Goal: Transaction & Acquisition: Purchase product/service

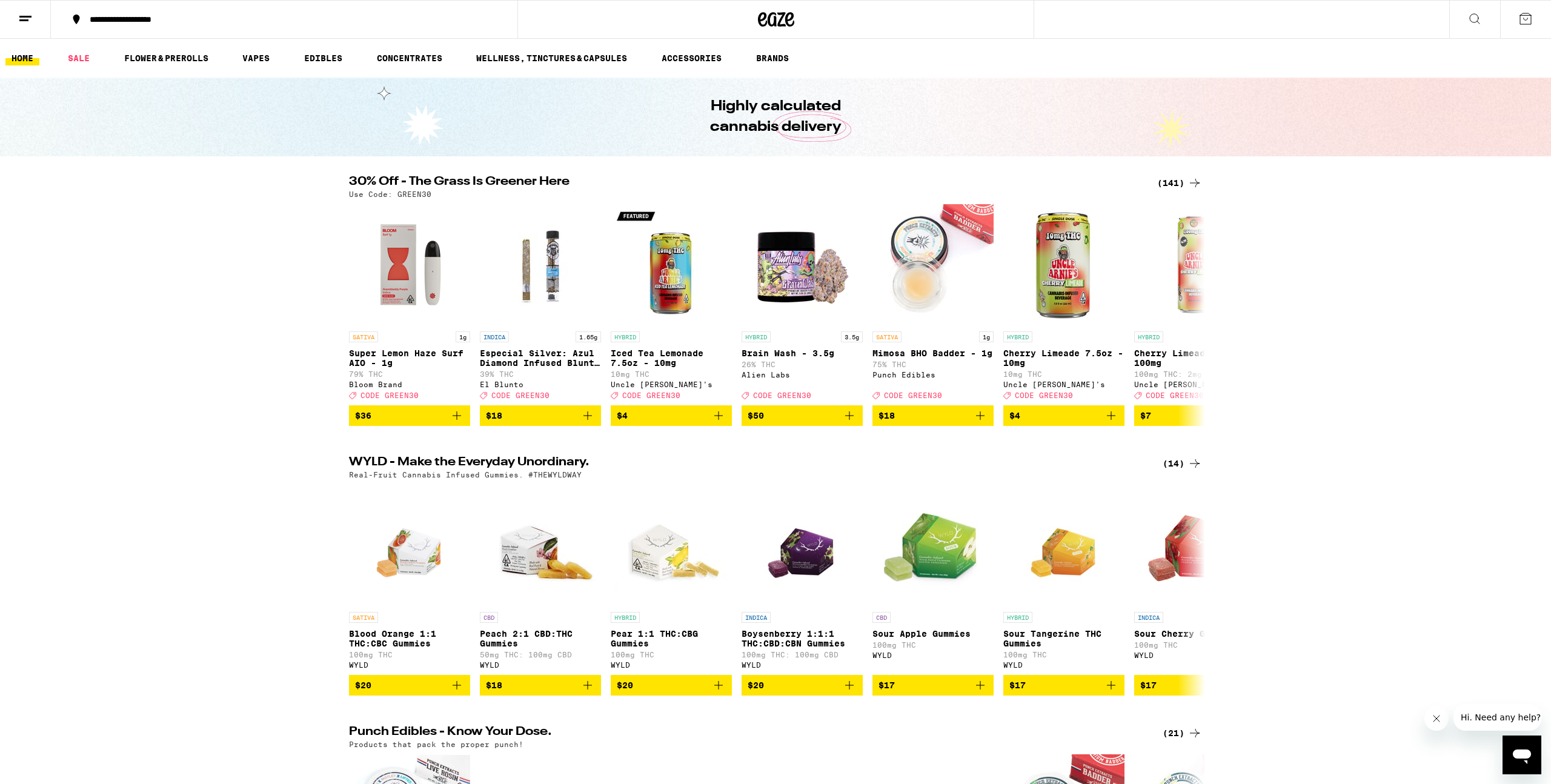
click at [1179, 184] on div "(141)" at bounding box center [1179, 183] width 45 height 15
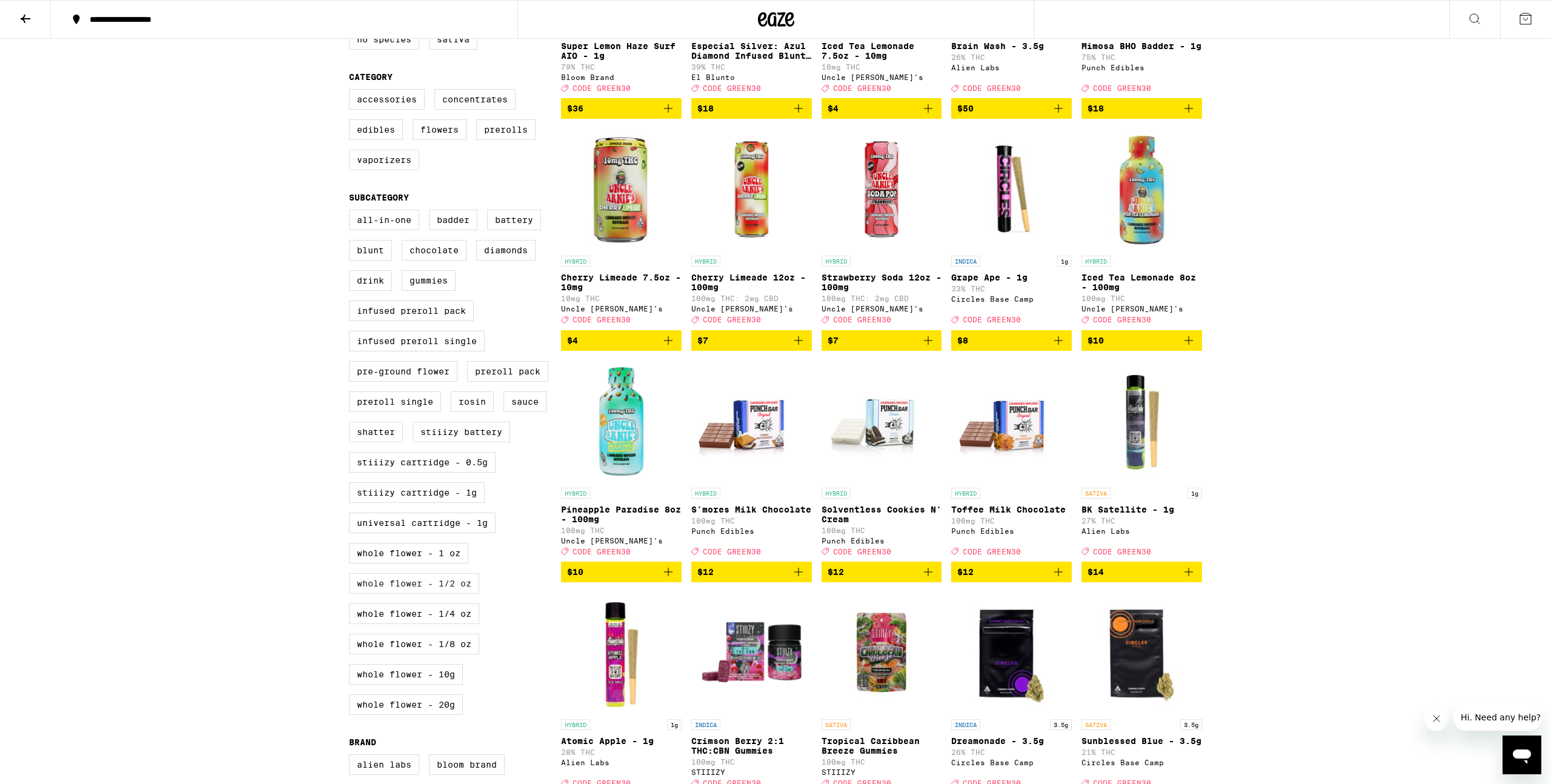
scroll to position [279, 0]
click at [440, 563] on label "Whole Flower - 1 oz" at bounding box center [409, 553] width 120 height 21
click at [352, 211] on input "Whole Flower - 1 oz" at bounding box center [352, 211] width 1 height 1
checkbox input "true"
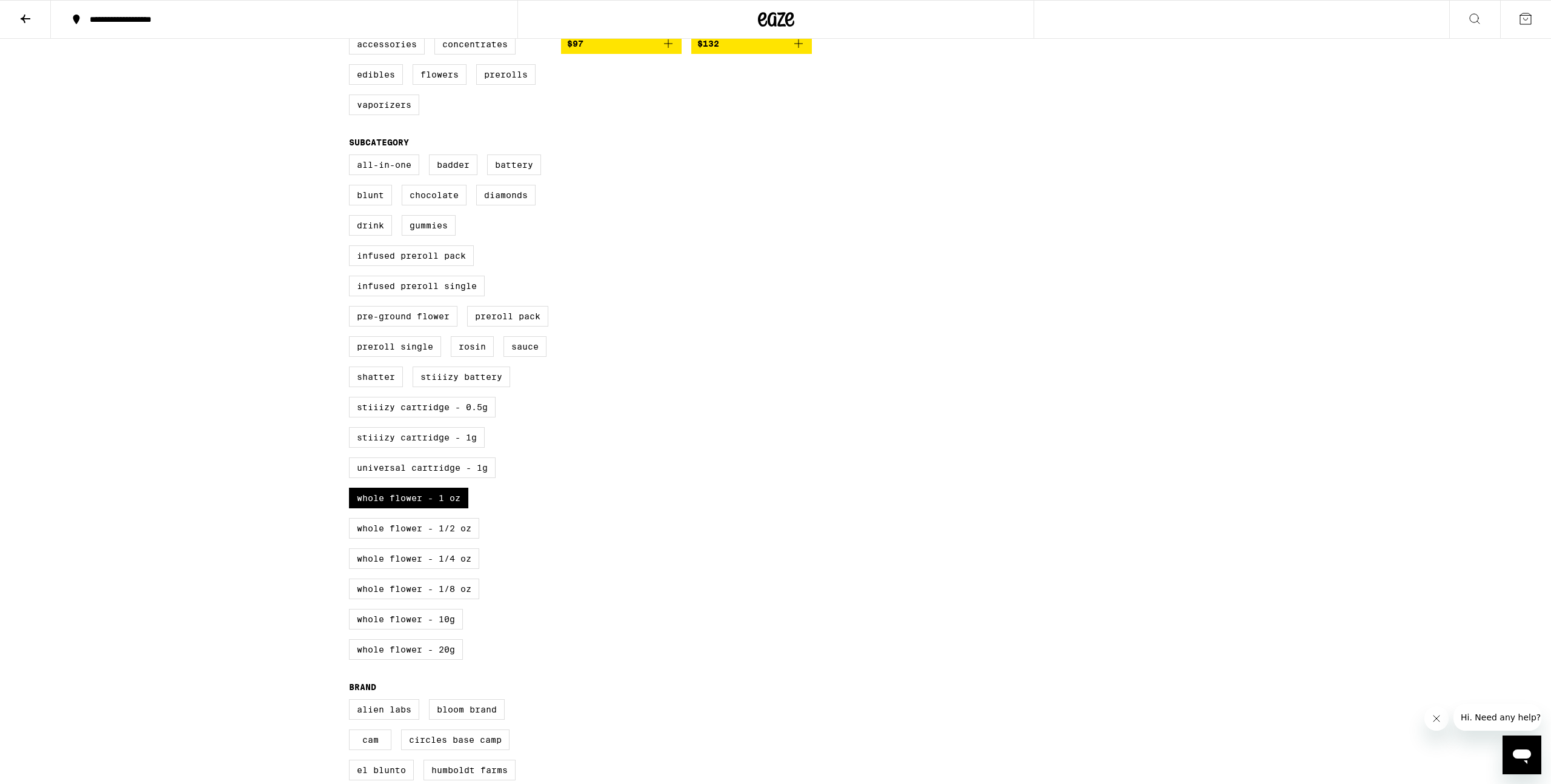
scroll to position [353, 0]
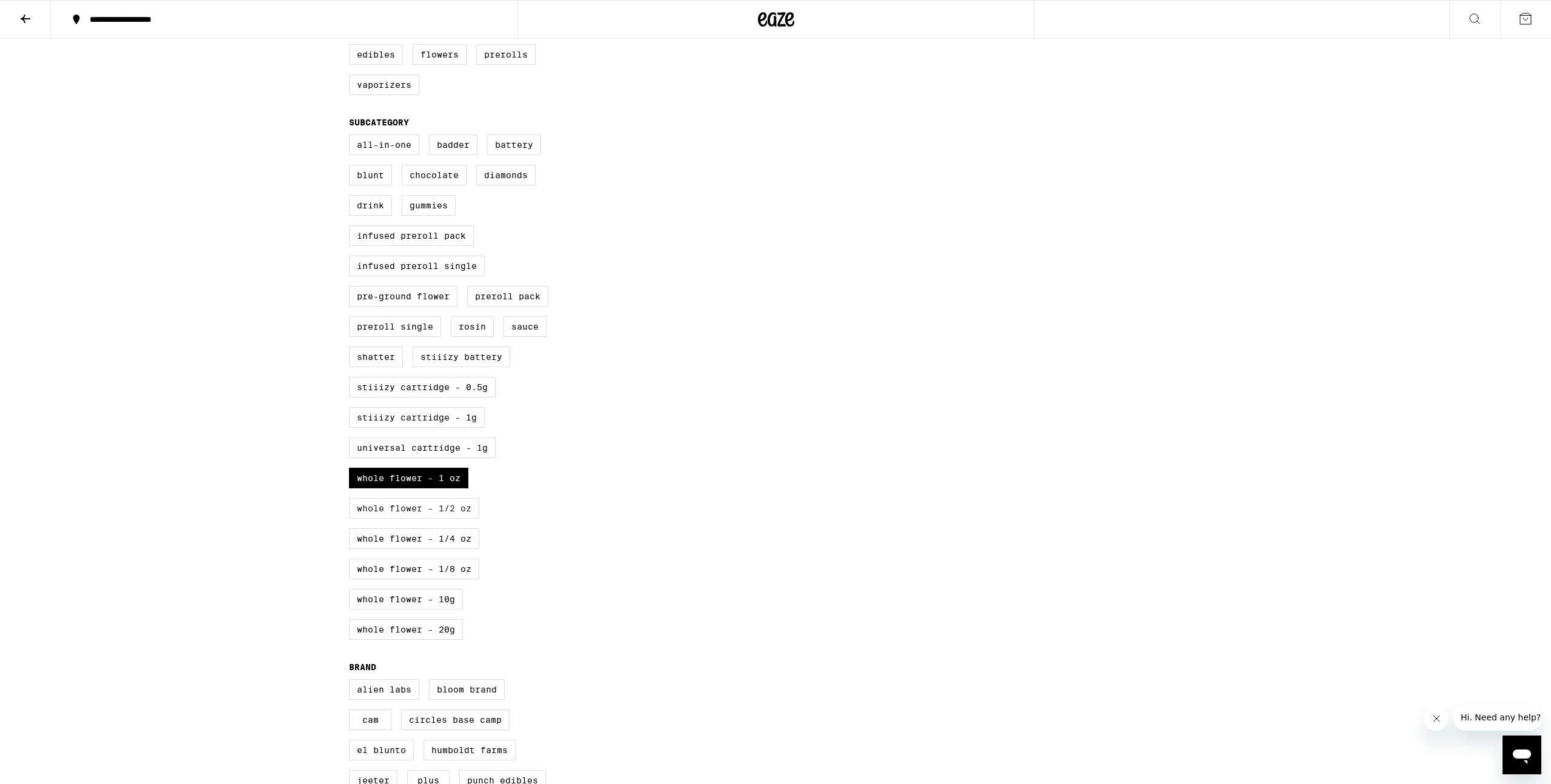
click at [465, 519] on label "Whole Flower - 1/2 oz" at bounding box center [414, 508] width 130 height 21
click at [352, 137] on input "Whole Flower - 1/2 oz" at bounding box center [352, 136] width 1 height 1
checkbox input "true"
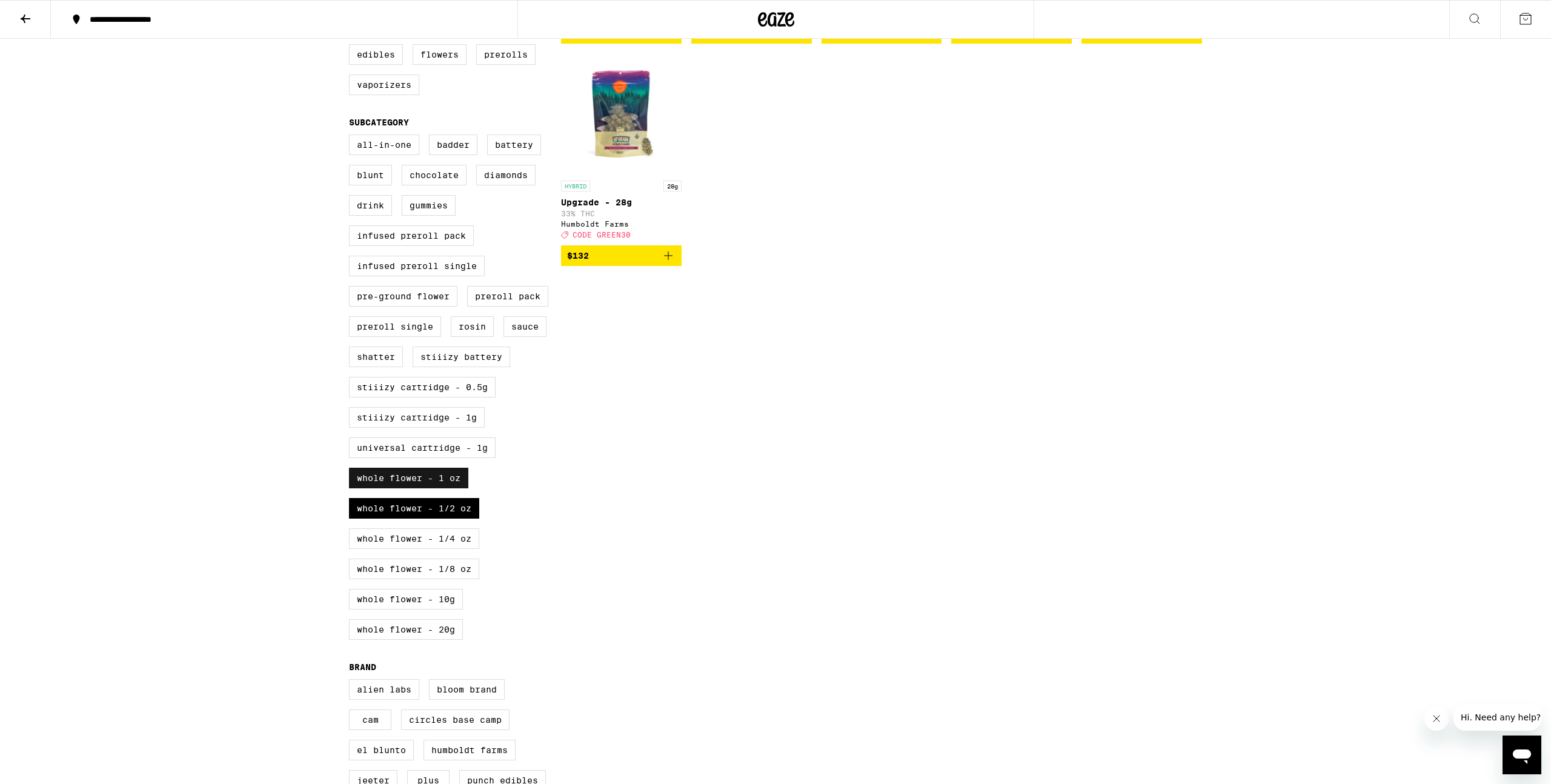
click at [459, 488] on label "Whole Flower - 1 oz" at bounding box center [409, 478] width 120 height 21
click at [352, 137] on input "Whole Flower - 1 oz" at bounding box center [352, 136] width 1 height 1
checkbox input "false"
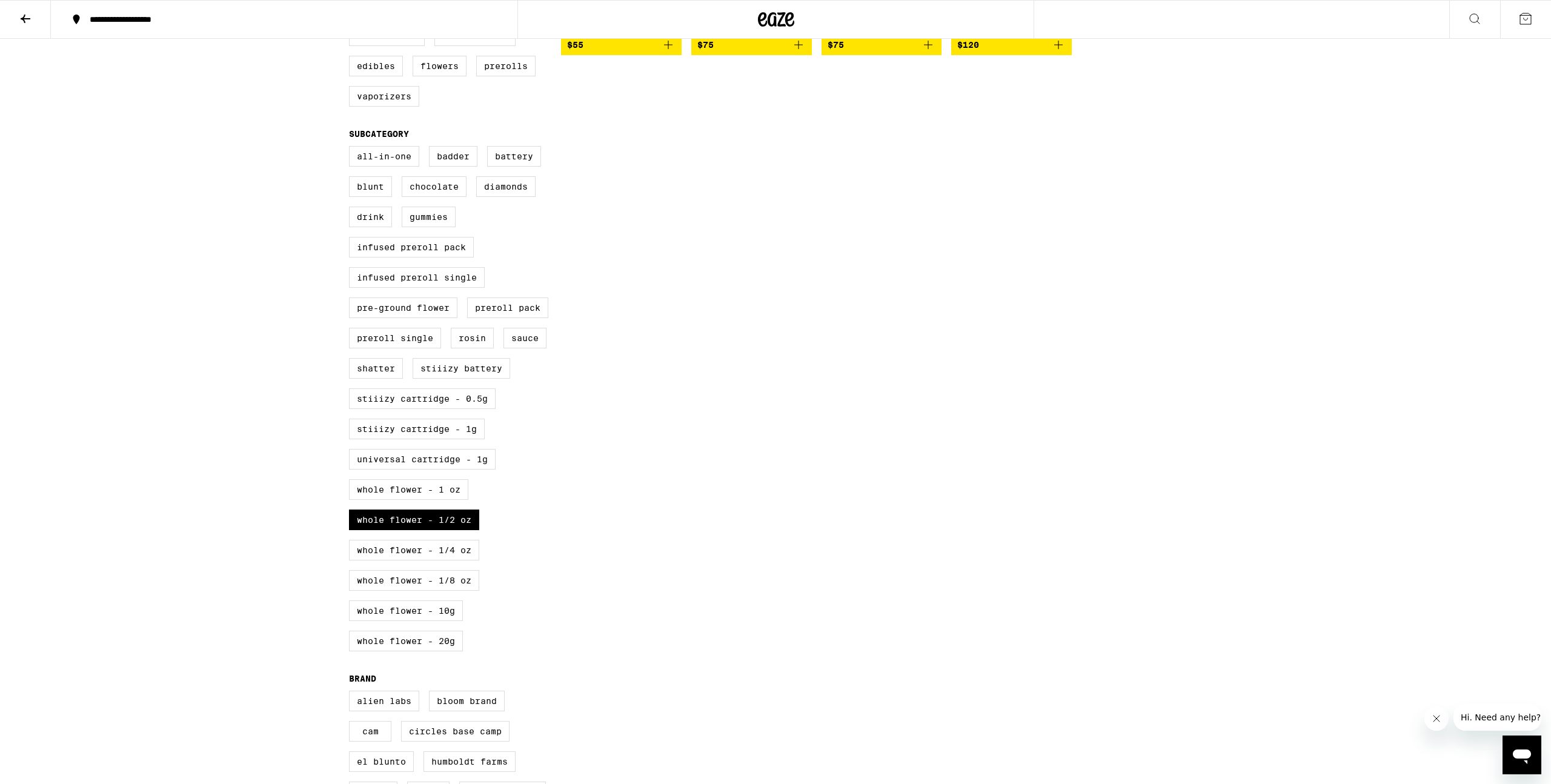
scroll to position [363, 0]
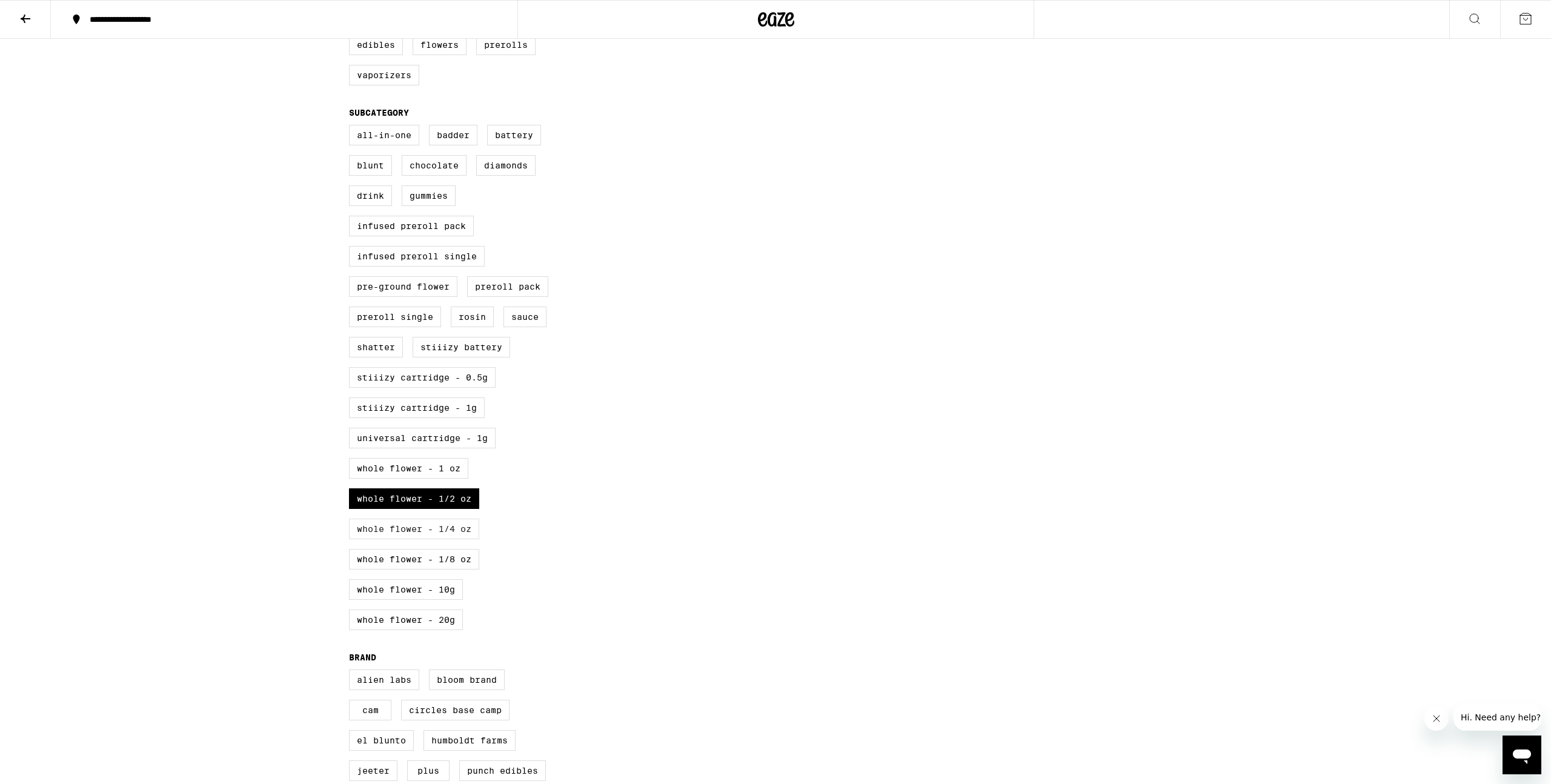
click at [464, 539] on label "Whole Flower - 1/4 oz" at bounding box center [414, 529] width 130 height 21
click at [352, 127] on input "Whole Flower - 1/4 oz" at bounding box center [352, 127] width 1 height 1
checkbox input "true"
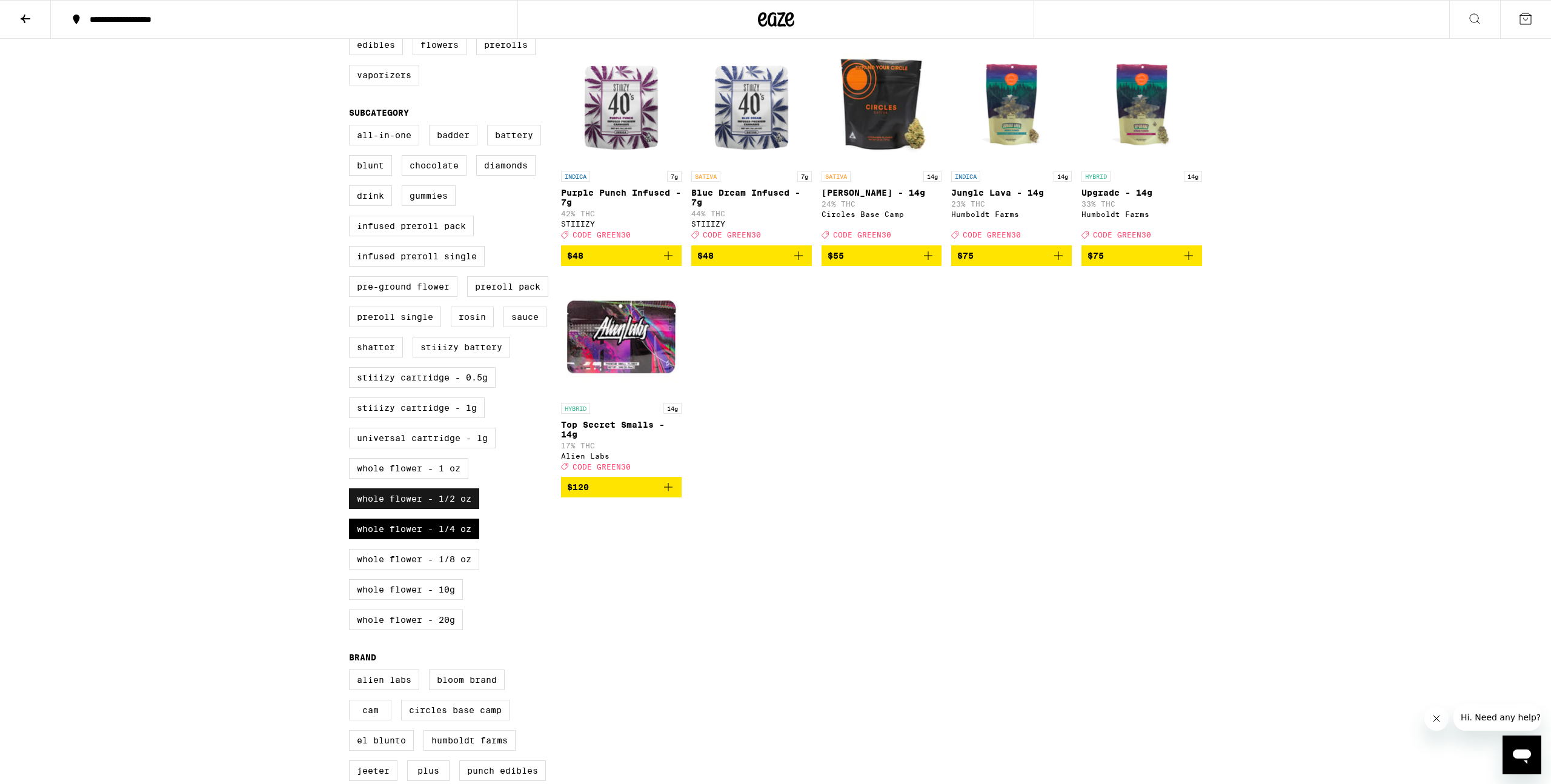
click at [463, 509] on label "Whole Flower - 1/2 oz" at bounding box center [414, 499] width 130 height 21
click at [352, 127] on input "Whole Flower - 1/2 oz" at bounding box center [352, 127] width 1 height 1
checkbox input "false"
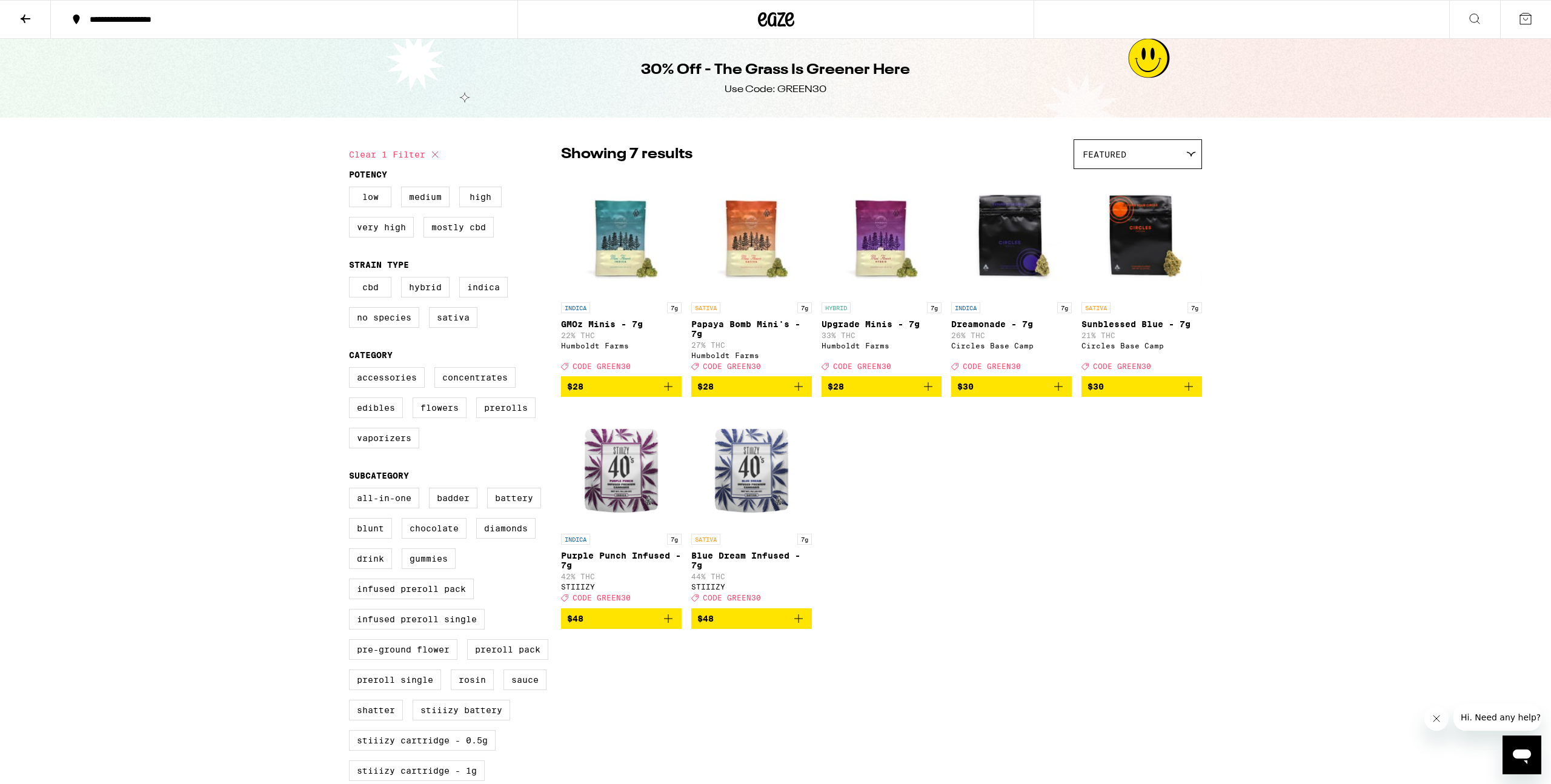
click at [933, 394] on icon "Add to bag" at bounding box center [928, 386] width 15 height 15
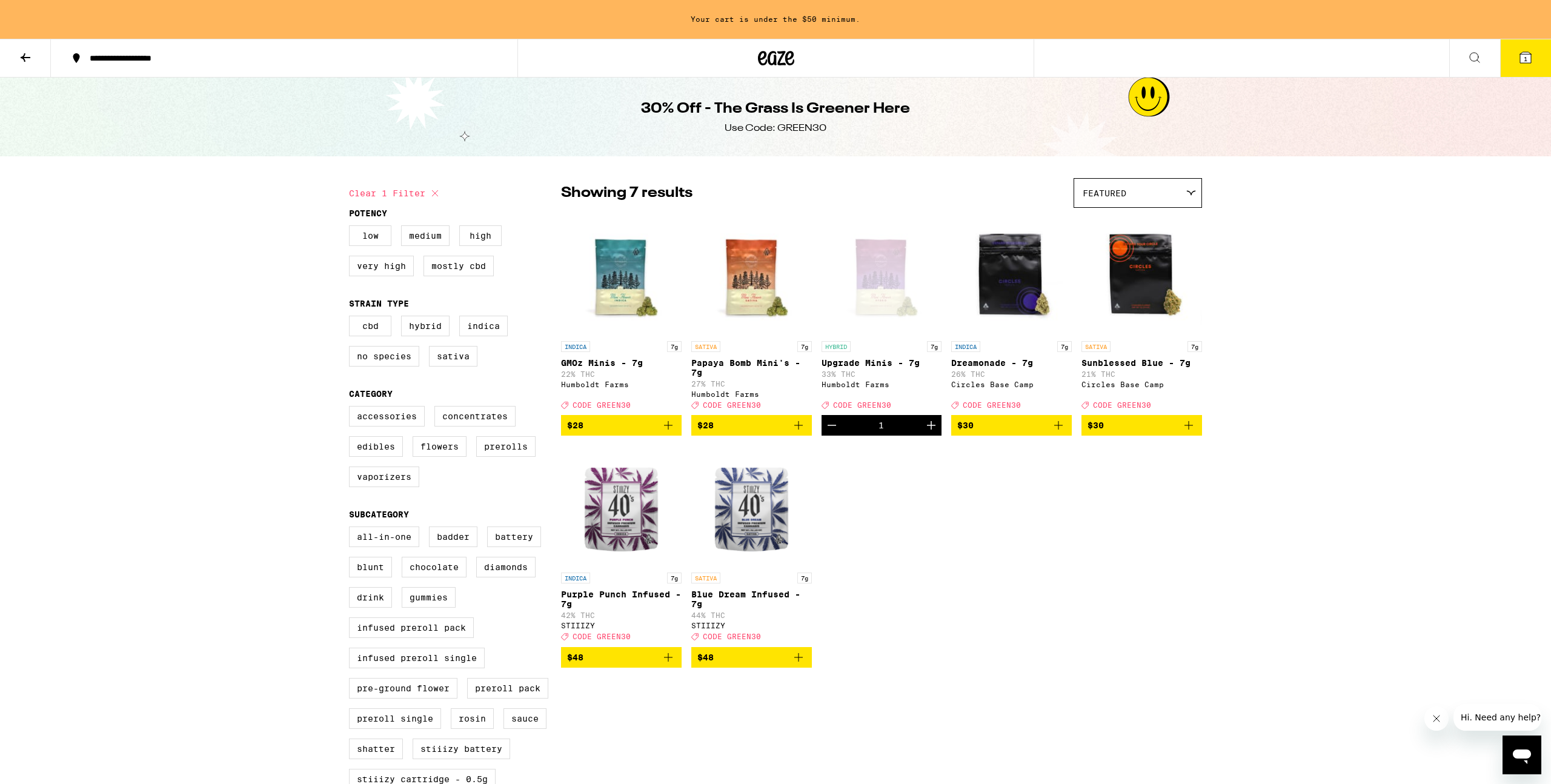
click at [933, 399] on div "HYBRID 7g Upgrade Minis - 7g 33% THC Humboldt Farms Deal Created with Sketch. C…" at bounding box center [882, 375] width 121 height 68
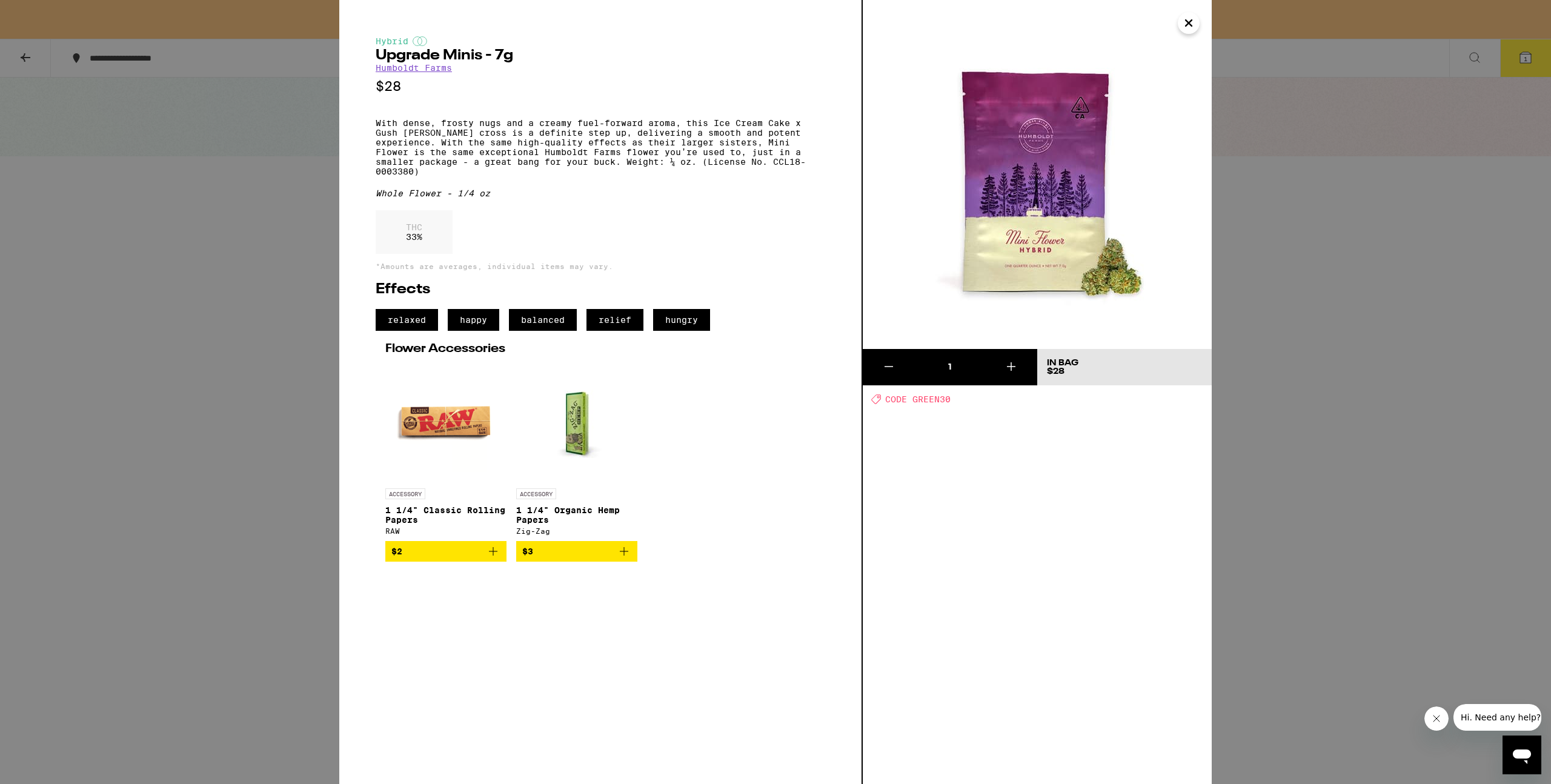
click at [1192, 22] on icon "Close" at bounding box center [1188, 23] width 15 height 18
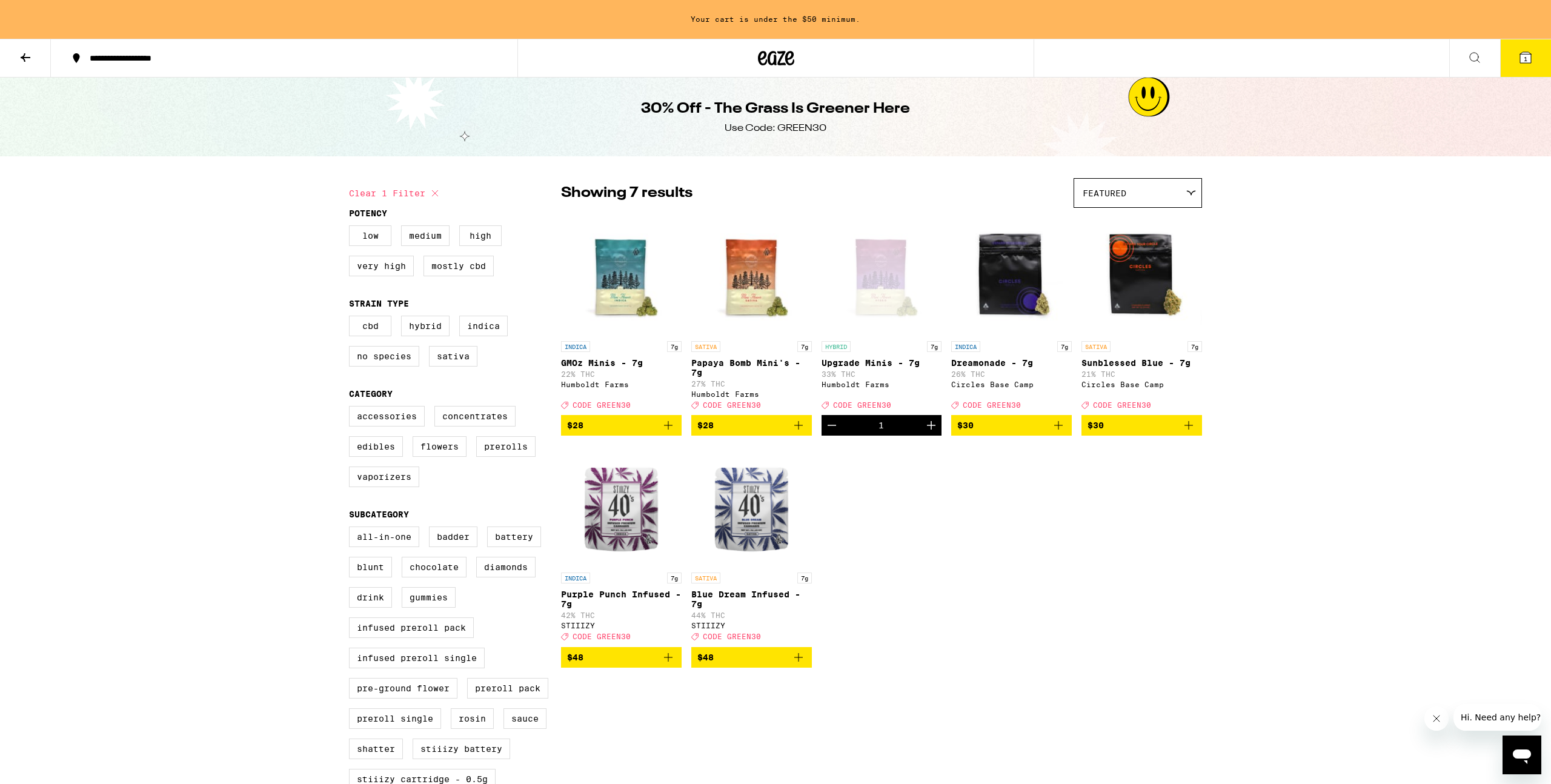
click at [928, 431] on icon "Increment" at bounding box center [931, 425] width 15 height 15
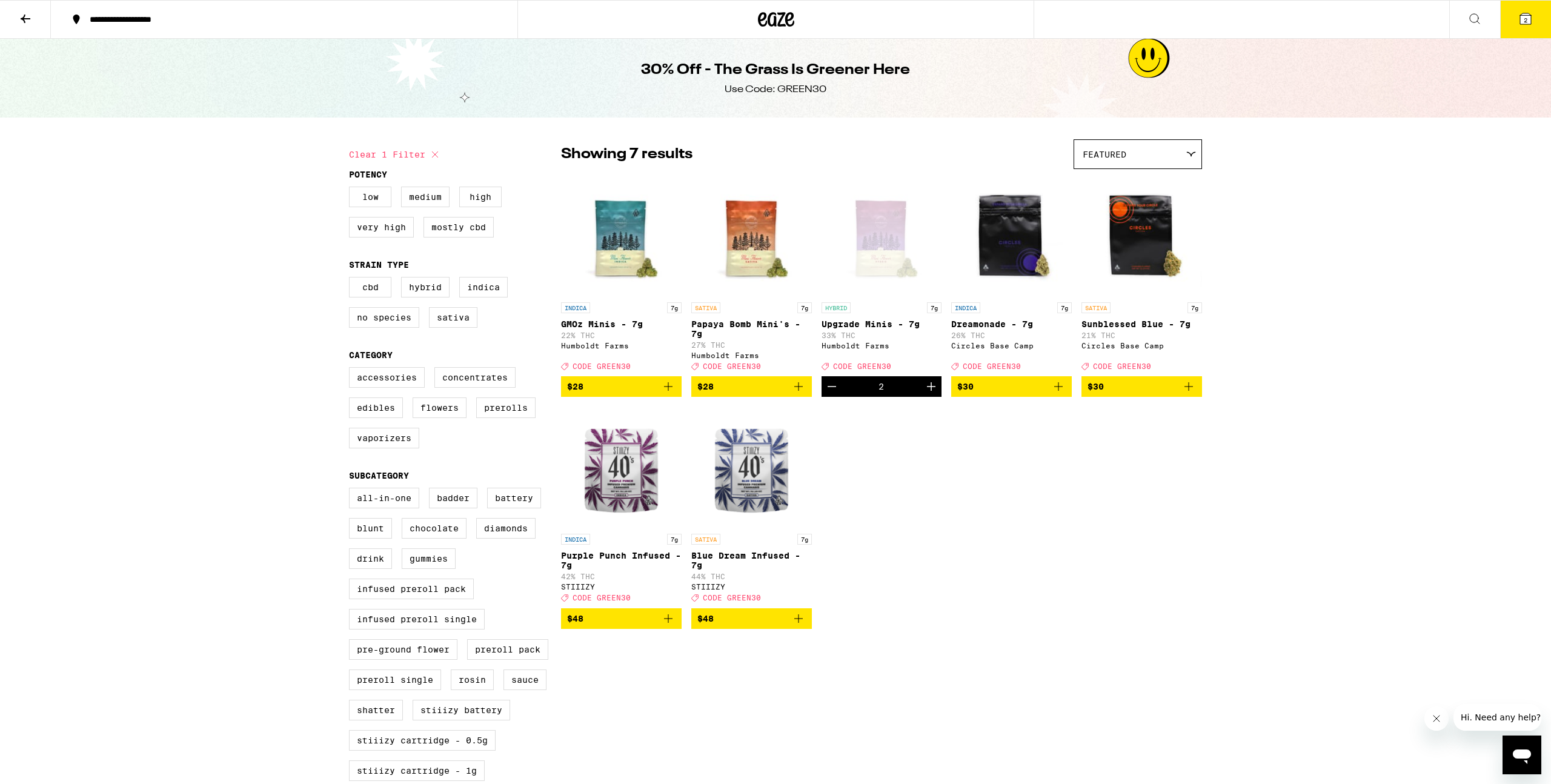
click at [935, 394] on icon "Increment" at bounding box center [931, 386] width 15 height 15
click at [1444, 177] on div "**********" at bounding box center [775, 738] width 1551 height 1475
click at [1524, 16] on span "4" at bounding box center [1526, 19] width 4 height 7
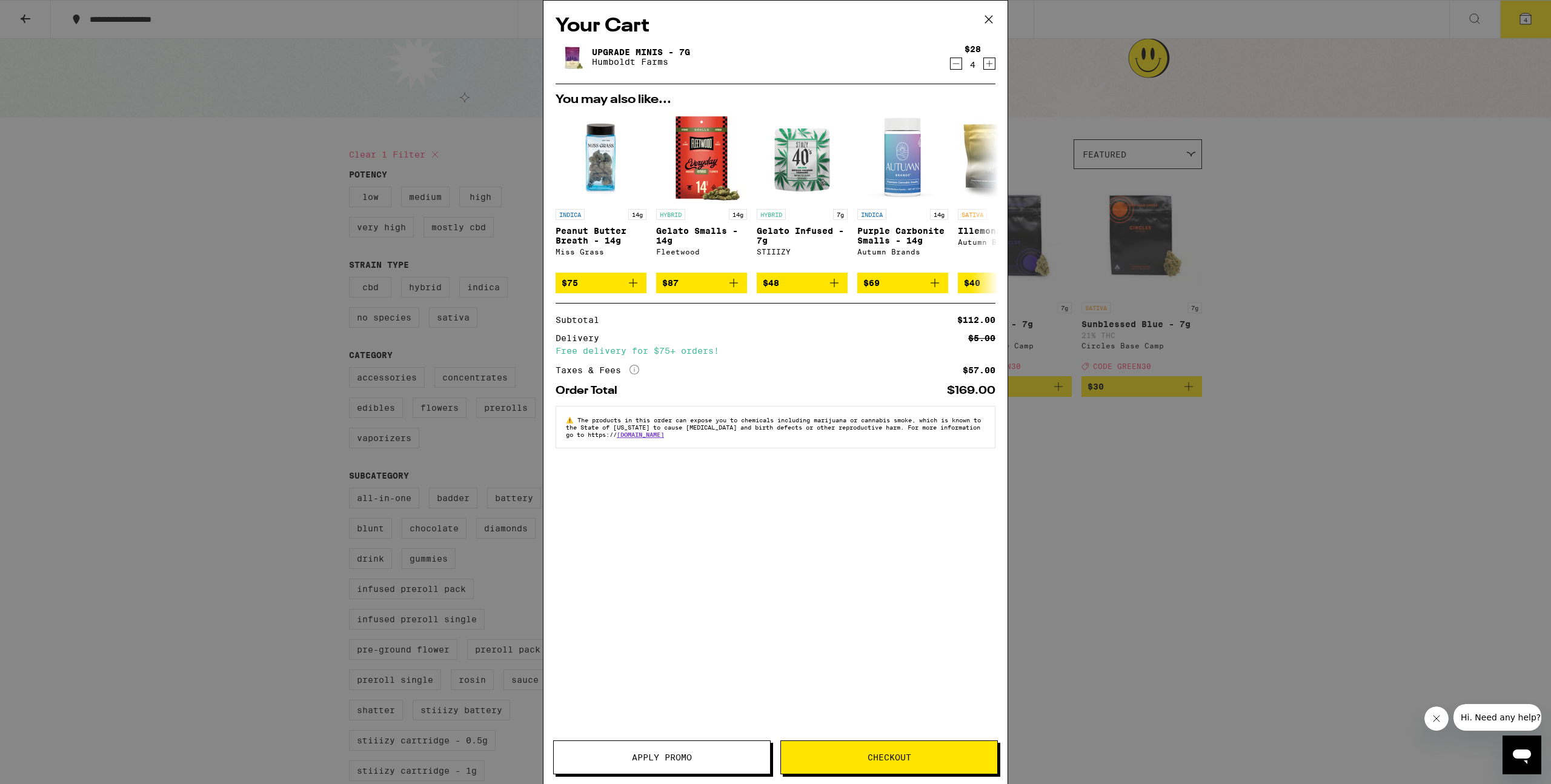
click at [674, 759] on span "Apply Promo" at bounding box center [661, 757] width 60 height 8
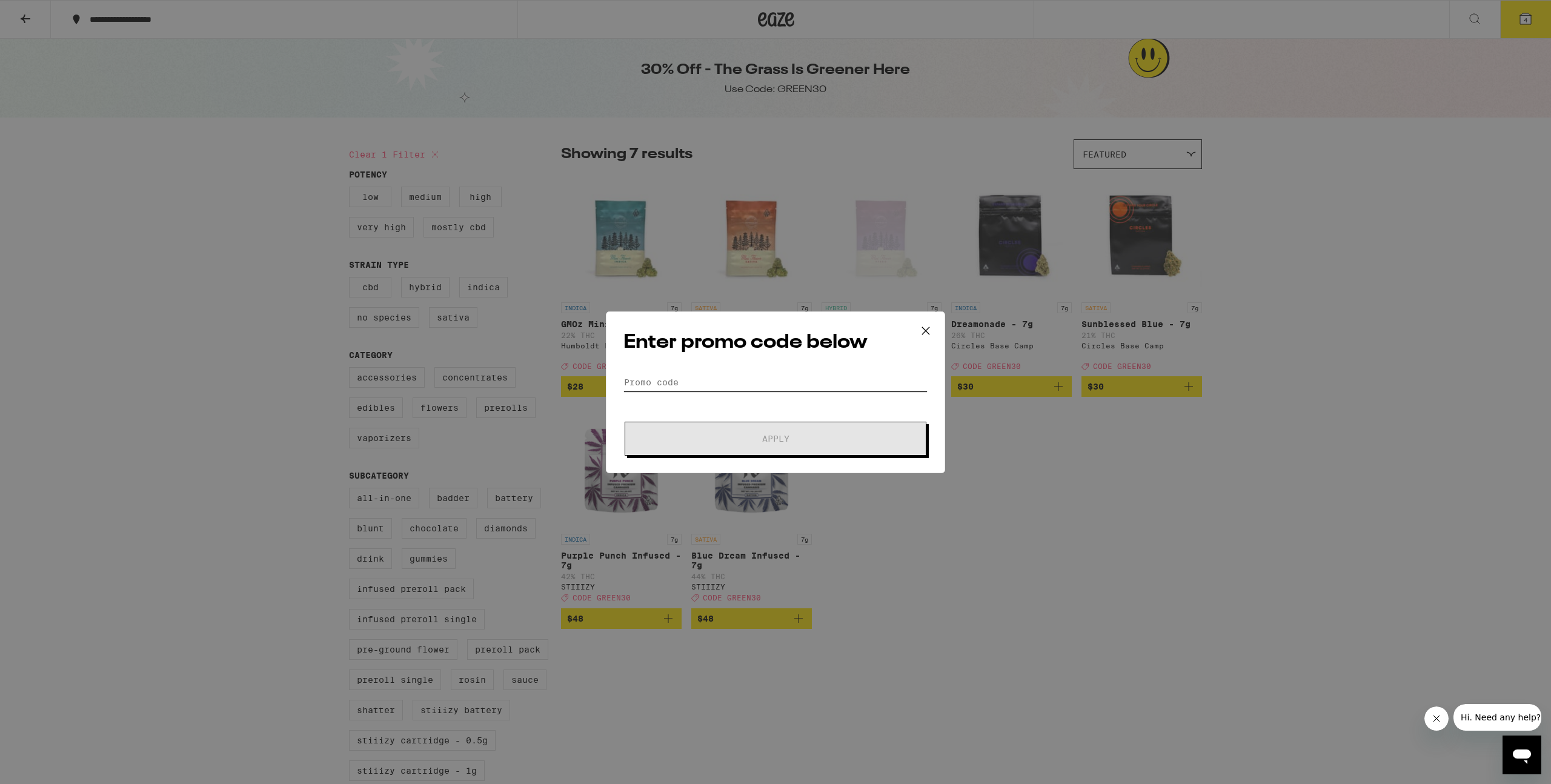
click at [731, 384] on input "Promo Code" at bounding box center [775, 382] width 304 height 18
type input "green30"
click at [816, 437] on span "Apply" at bounding box center [775, 438] width 218 height 8
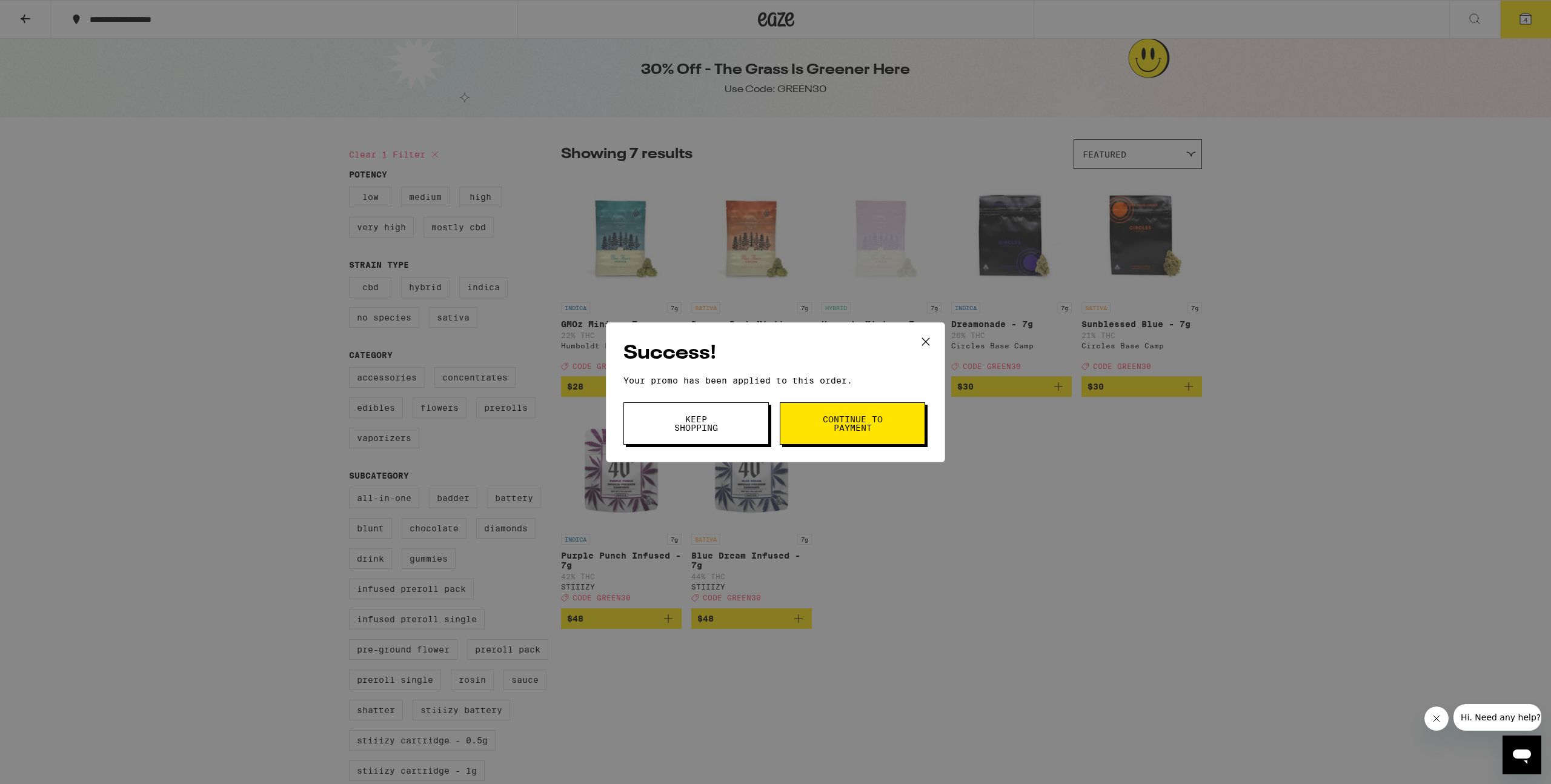
click at [856, 429] on span "Continue to payment" at bounding box center [852, 423] width 62 height 17
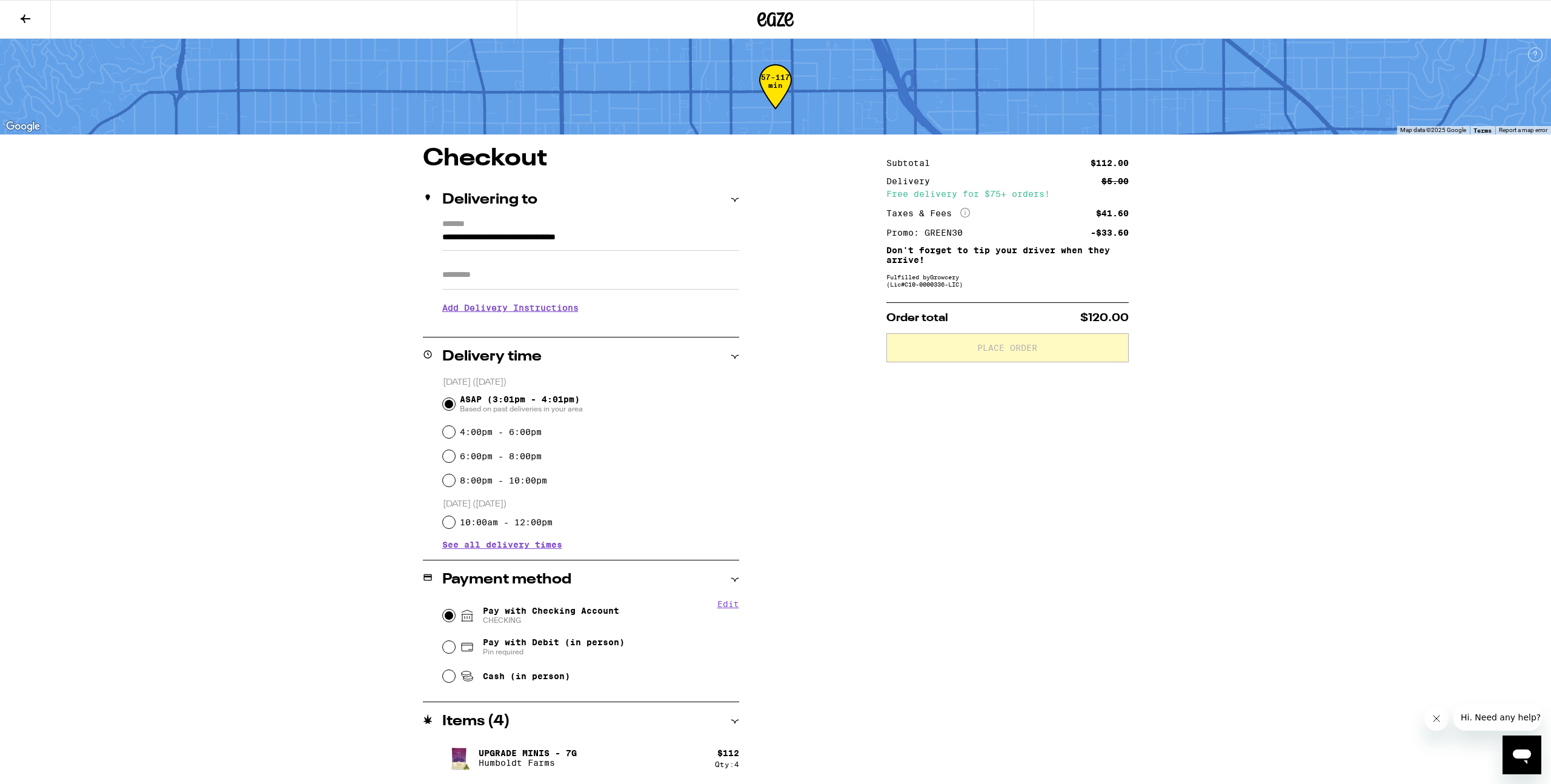
click at [447, 614] on input "Pay with Checking Account CHECKING" at bounding box center [449, 615] width 12 height 12
radio input "true"
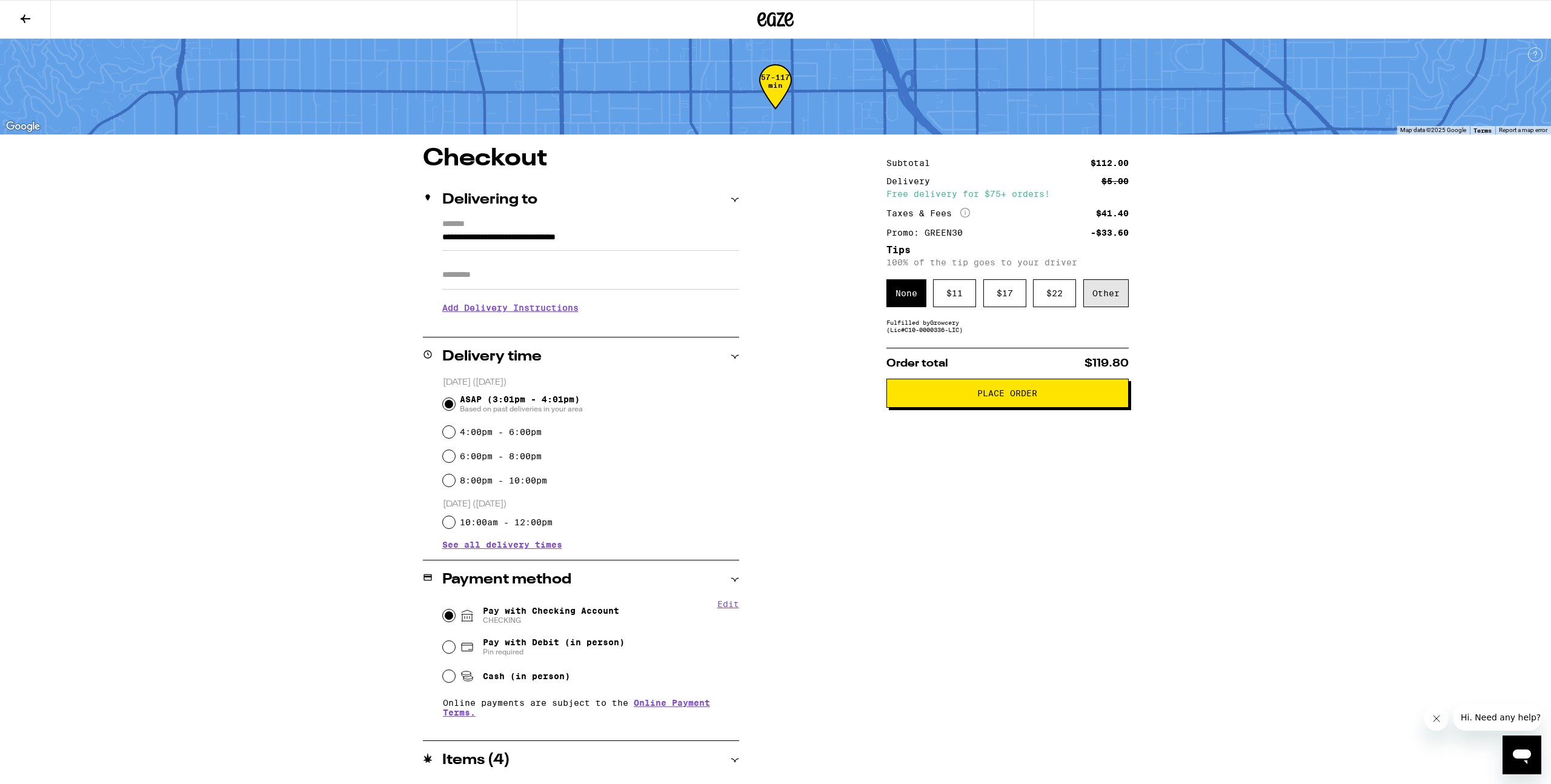
click at [1121, 292] on div "Other" at bounding box center [1106, 293] width 46 height 28
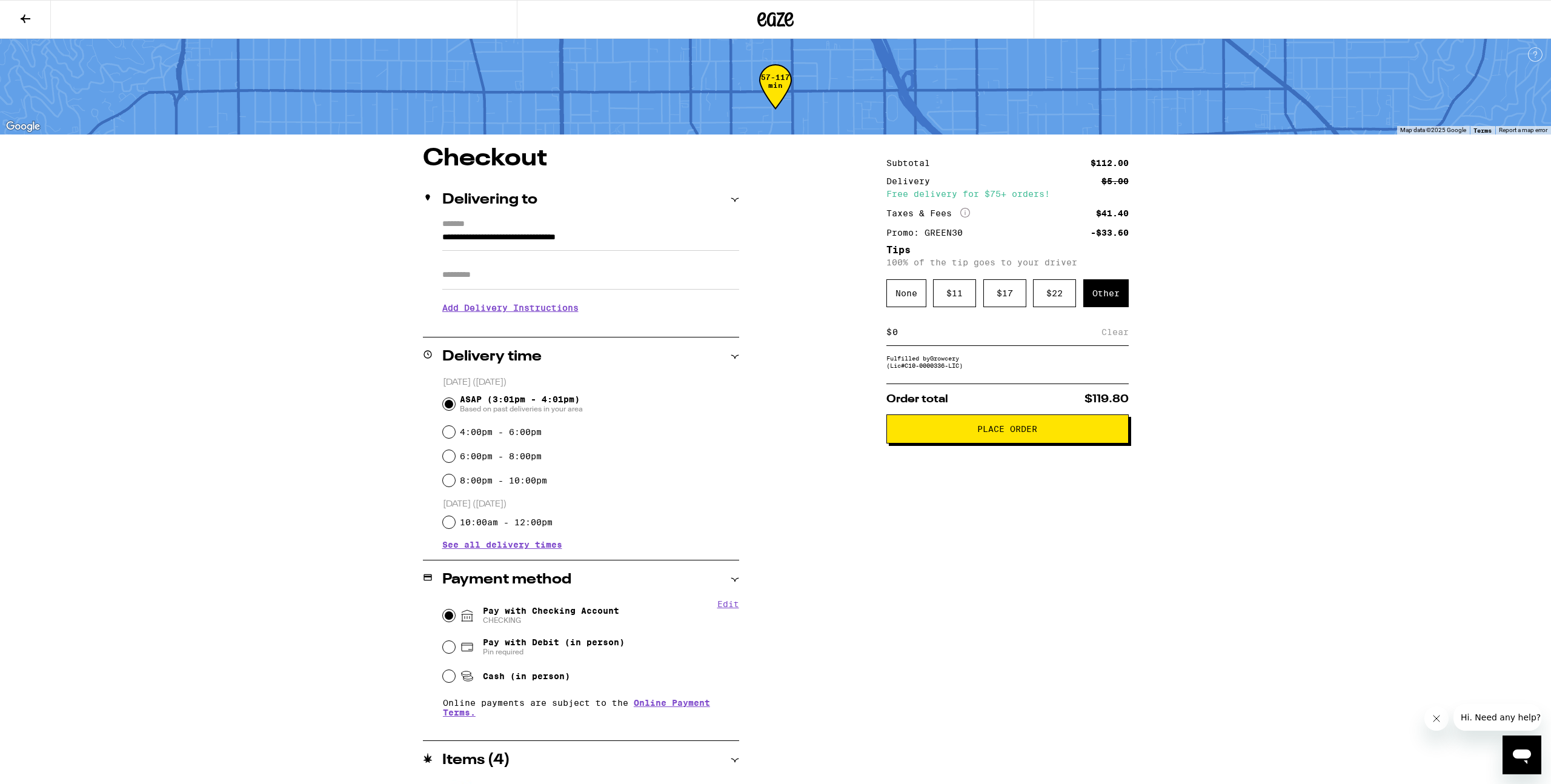
click at [992, 337] on input at bounding box center [996, 332] width 210 height 11
type input "10"
click at [1118, 337] on div "Save" at bounding box center [1118, 332] width 22 height 26
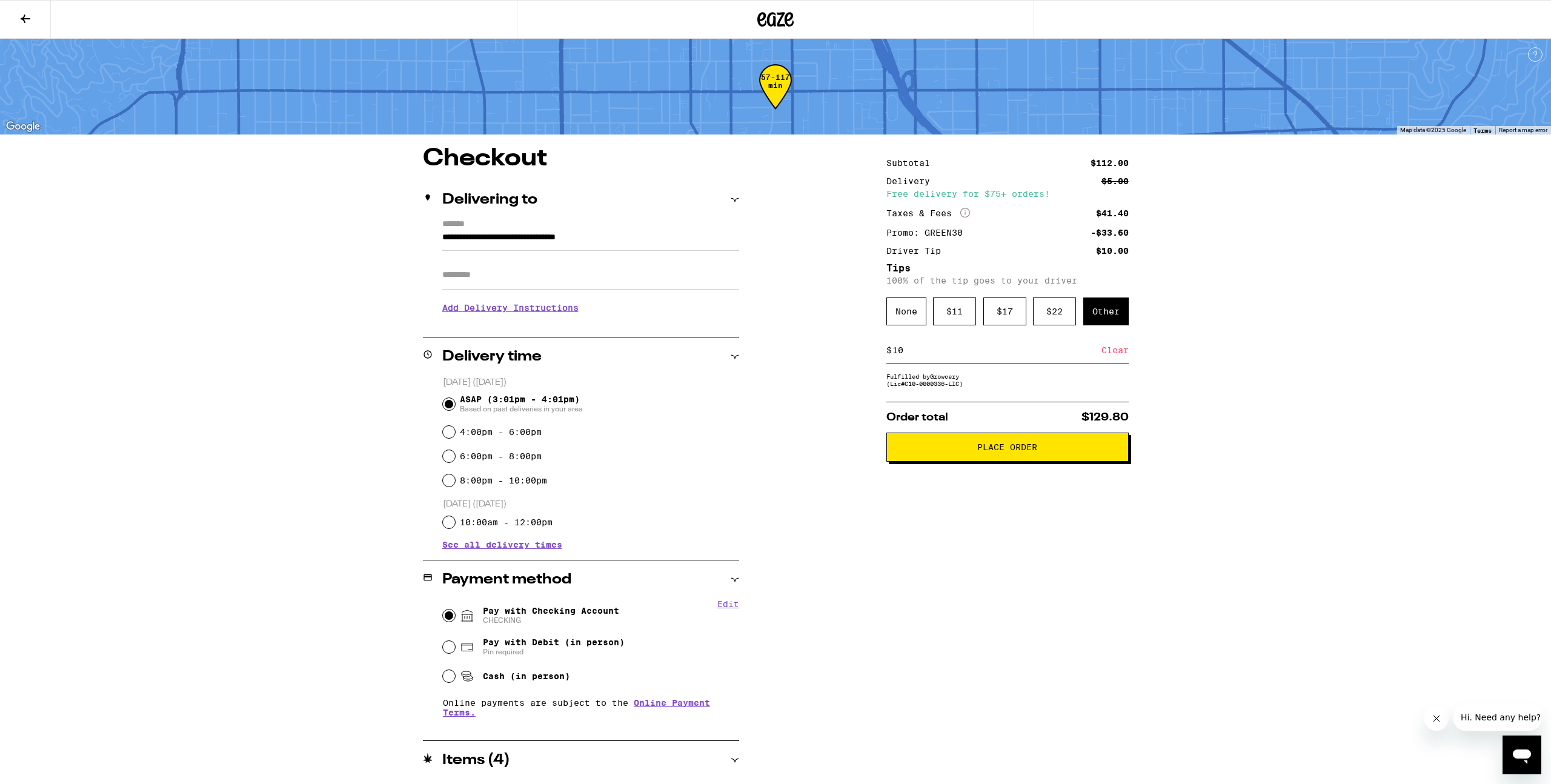
click at [1201, 474] on div "**********" at bounding box center [775, 485] width 872 height 677
click at [525, 285] on input "Apt/Suite" at bounding box center [591, 274] width 297 height 29
type input "********"
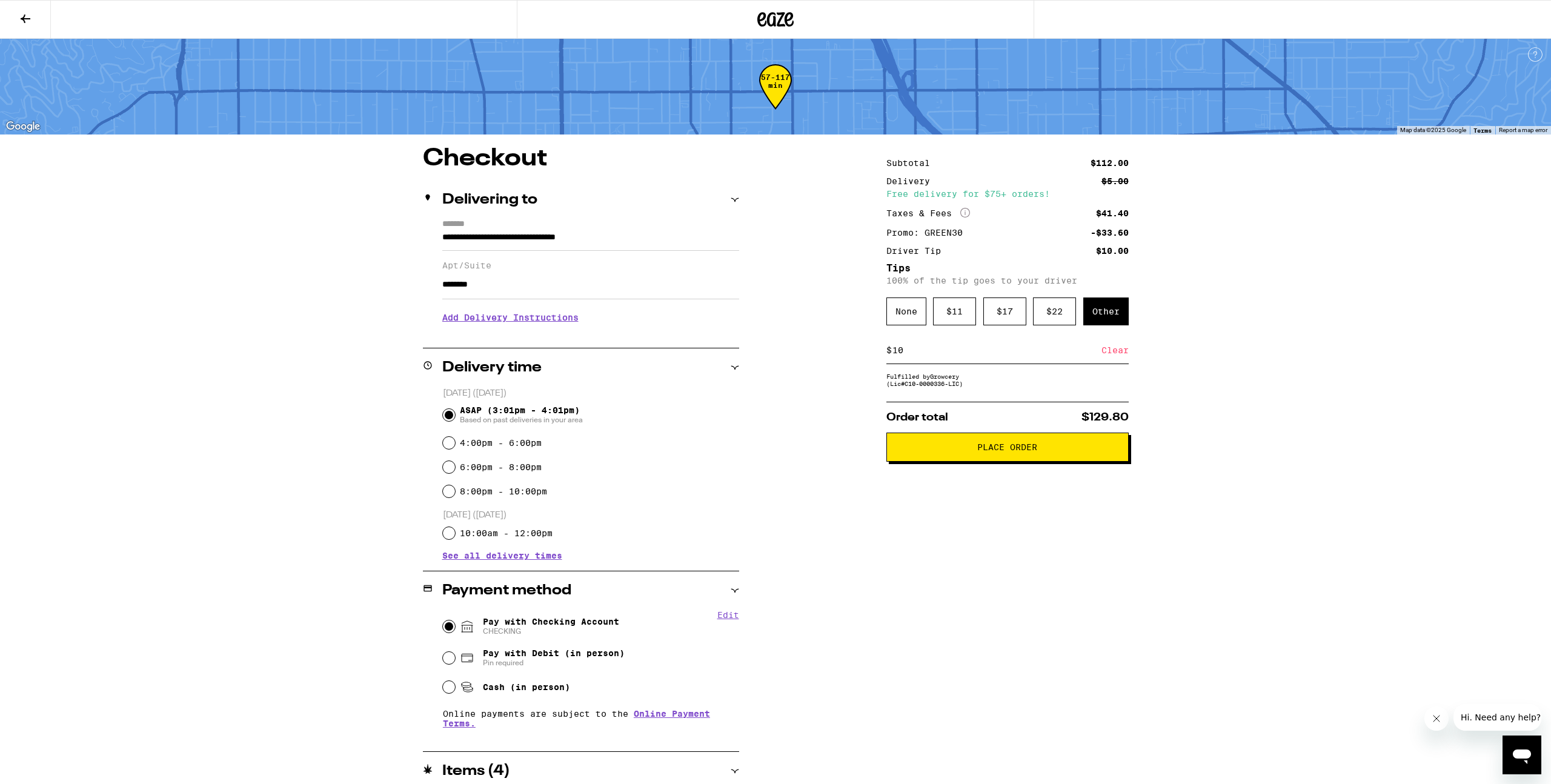
click at [1009, 449] on span "Place Order" at bounding box center [1007, 447] width 60 height 8
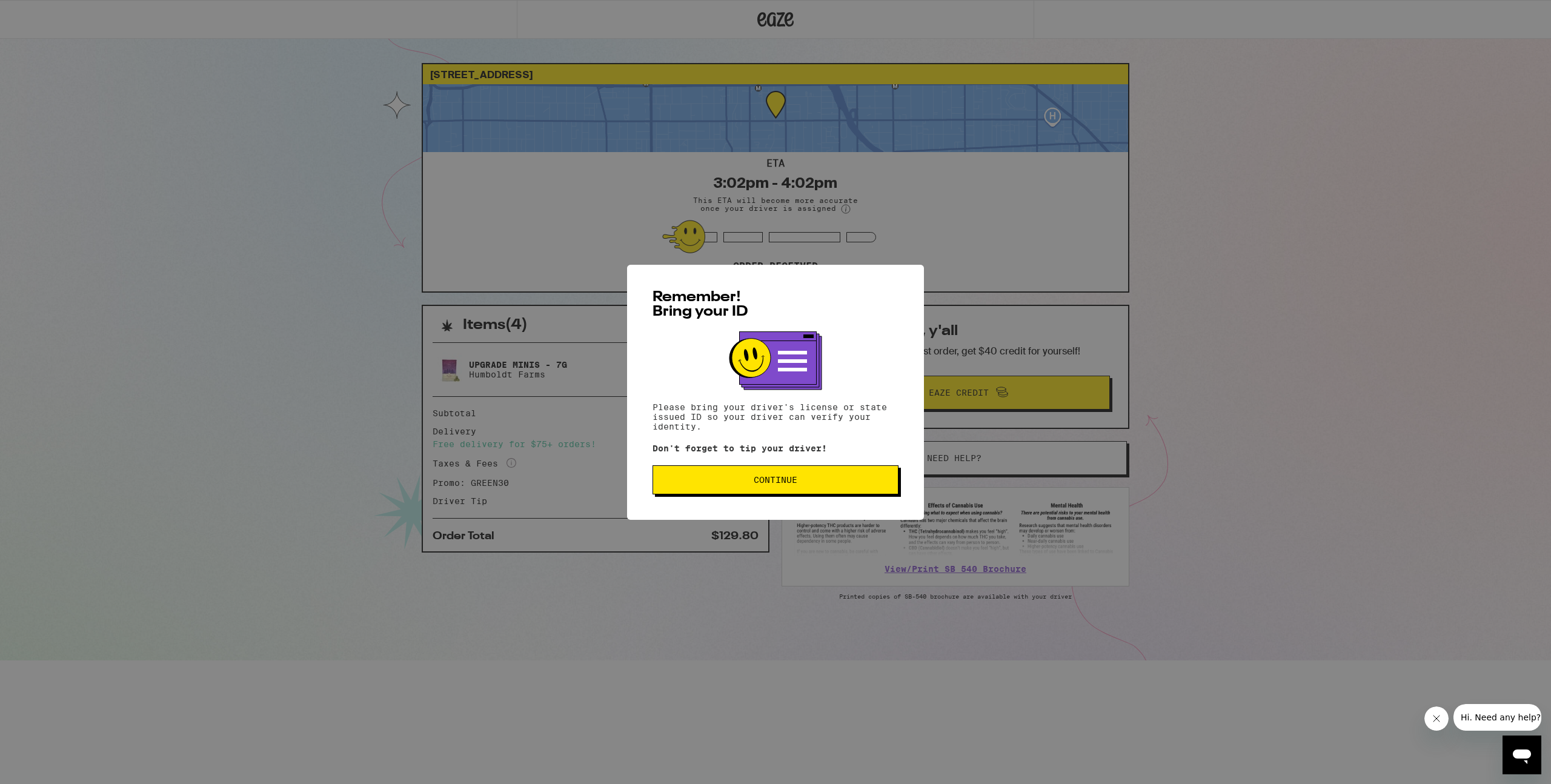
click at [846, 490] on button "Continue" at bounding box center [775, 479] width 246 height 29
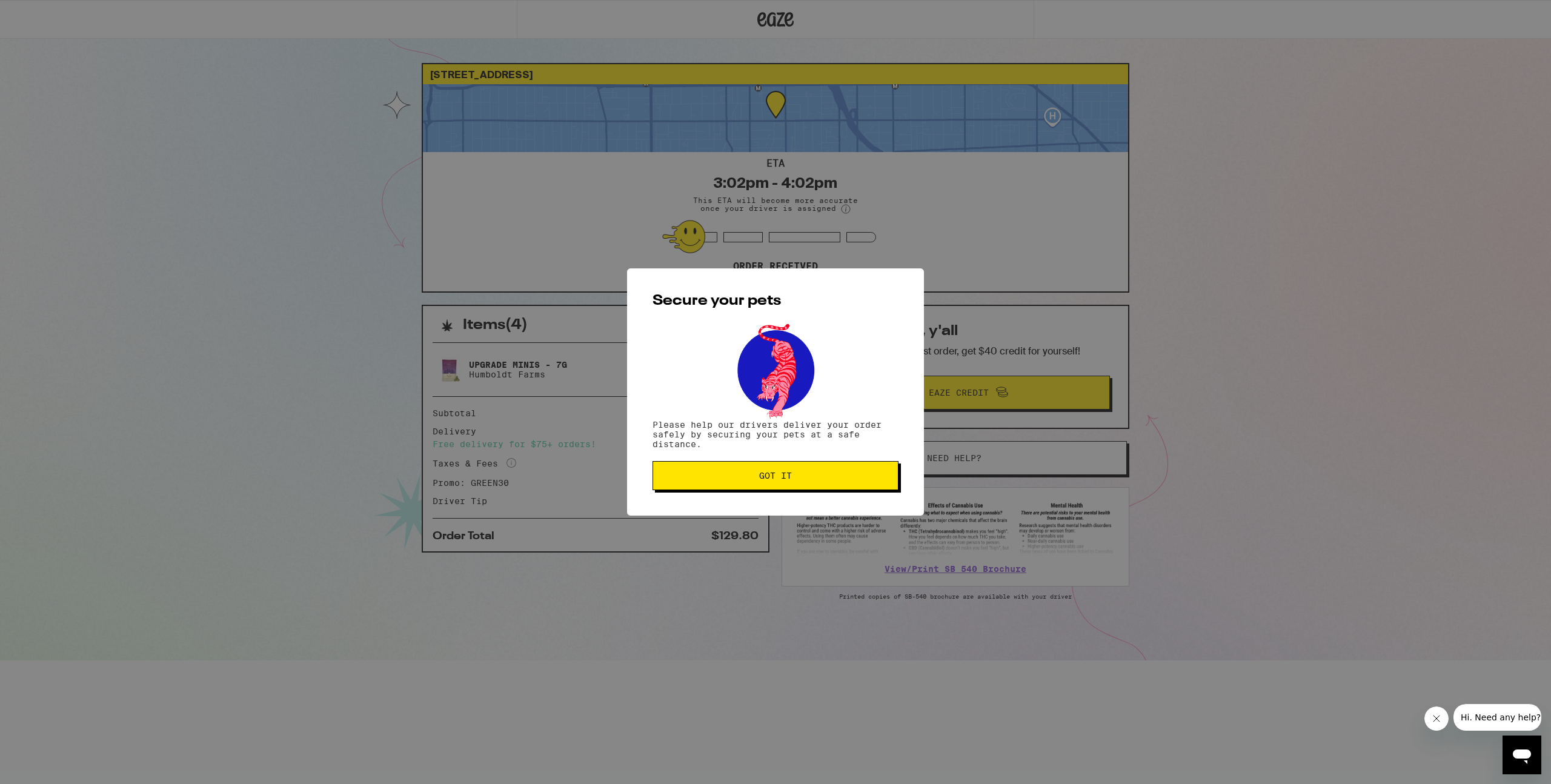
click at [846, 490] on button "Got it" at bounding box center [775, 475] width 246 height 29
